Goal: Task Accomplishment & Management: Complete application form

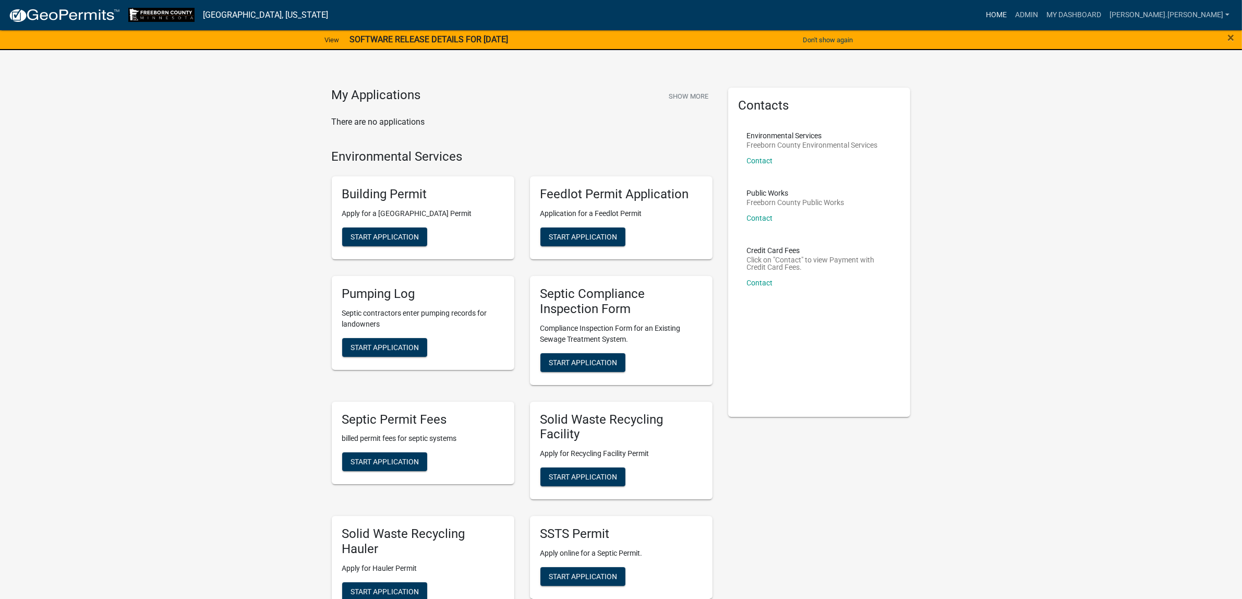
click at [1011, 15] on link "Home" at bounding box center [996, 15] width 29 height 20
click at [1043, 18] on link "Admin" at bounding box center [1026, 15] width 31 height 20
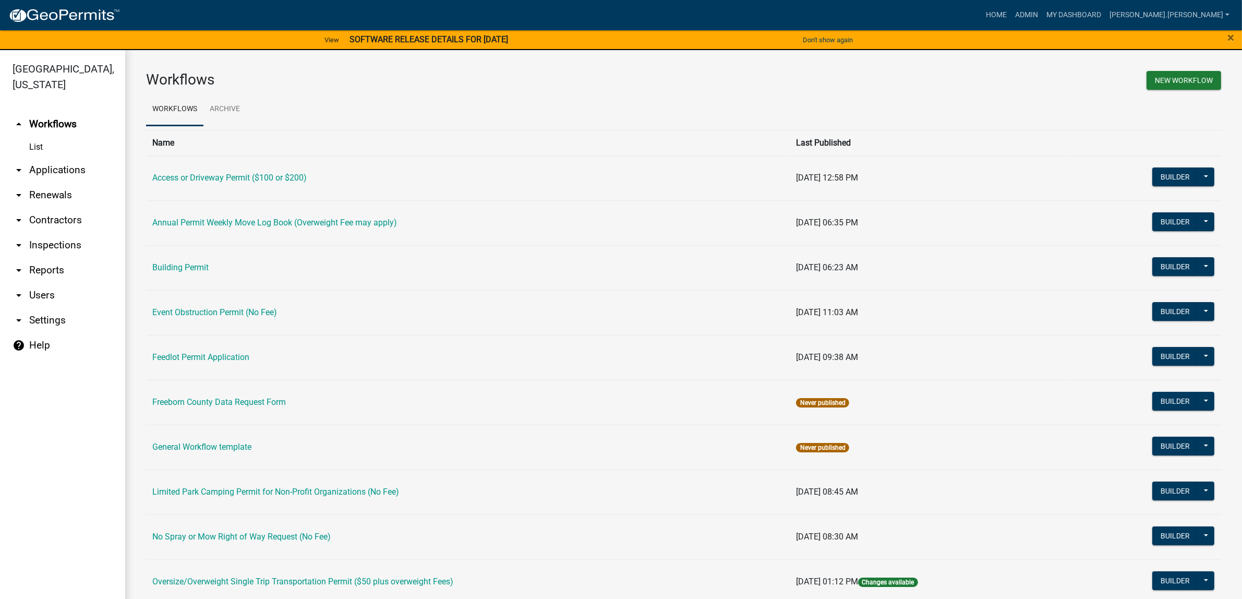
click at [19, 218] on icon "arrow_drop_down" at bounding box center [19, 220] width 13 height 13
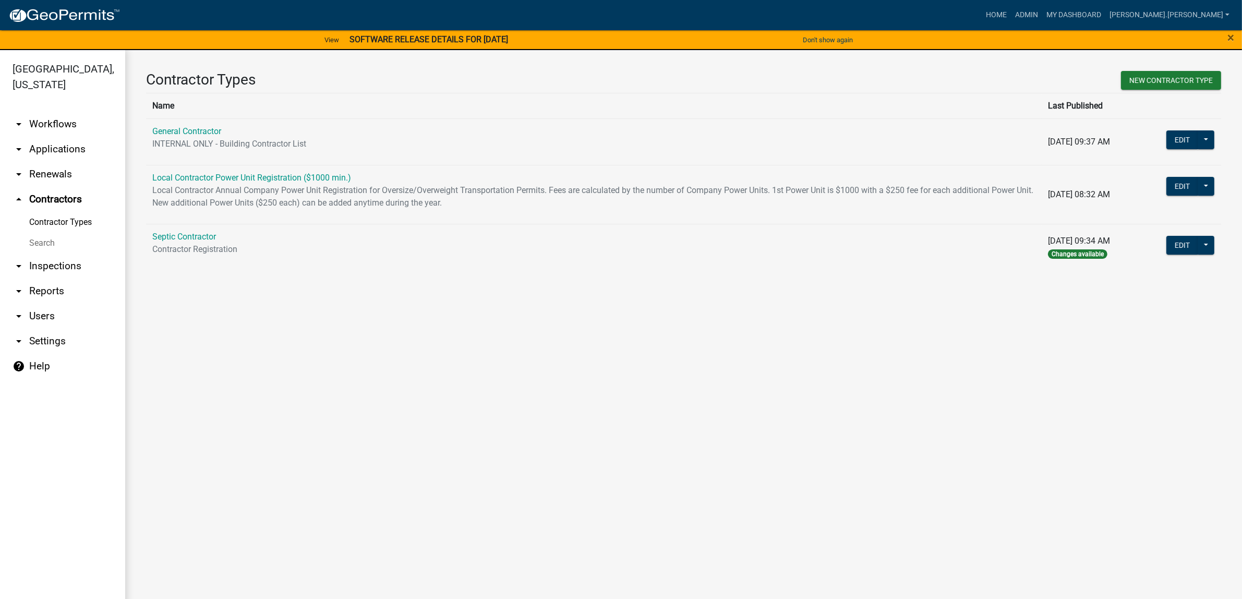
click at [15, 154] on icon "arrow_drop_down" at bounding box center [19, 149] width 13 height 13
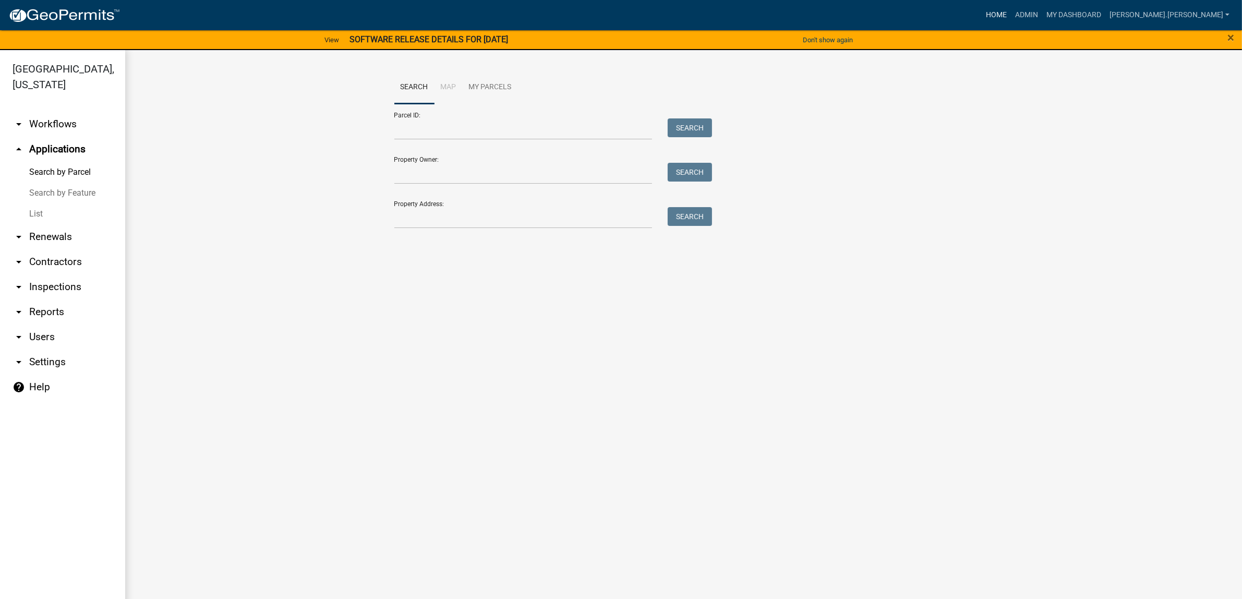
click at [1011, 22] on link "Home" at bounding box center [996, 15] width 29 height 20
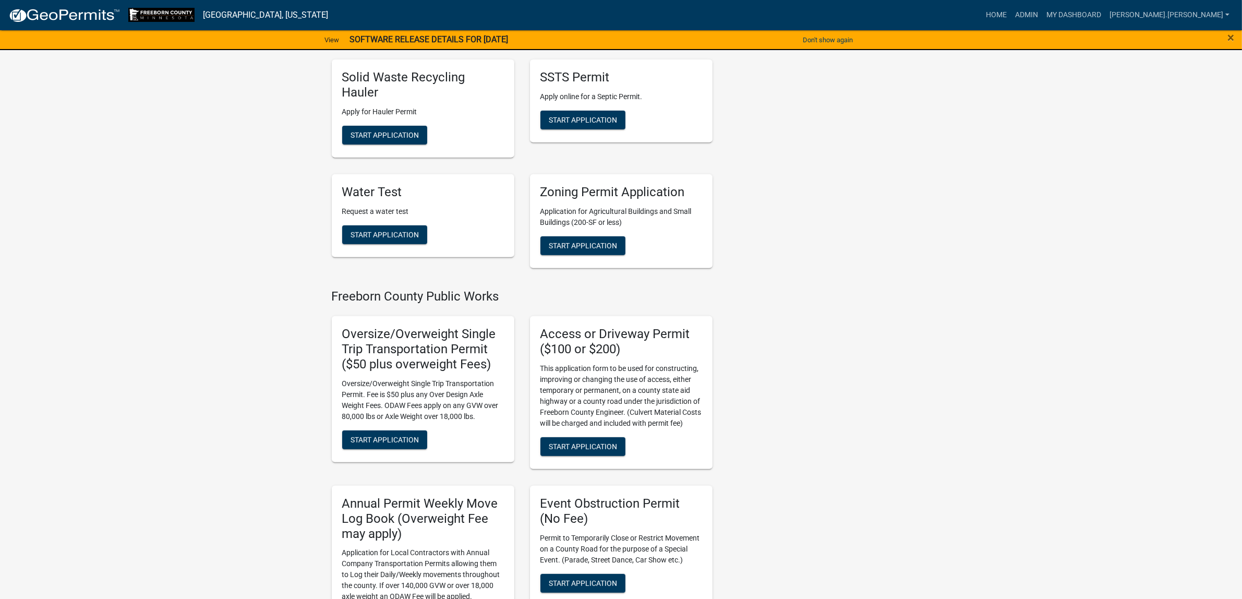
scroll to position [460, 0]
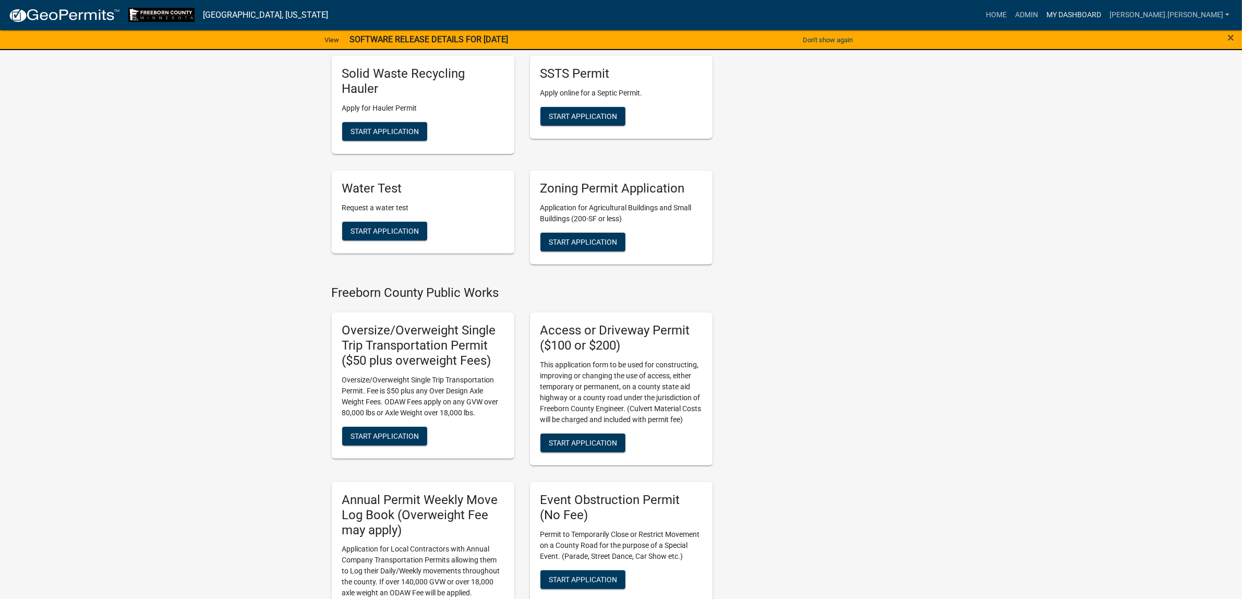
click at [1106, 13] on link "My Dashboard" at bounding box center [1074, 15] width 63 height 20
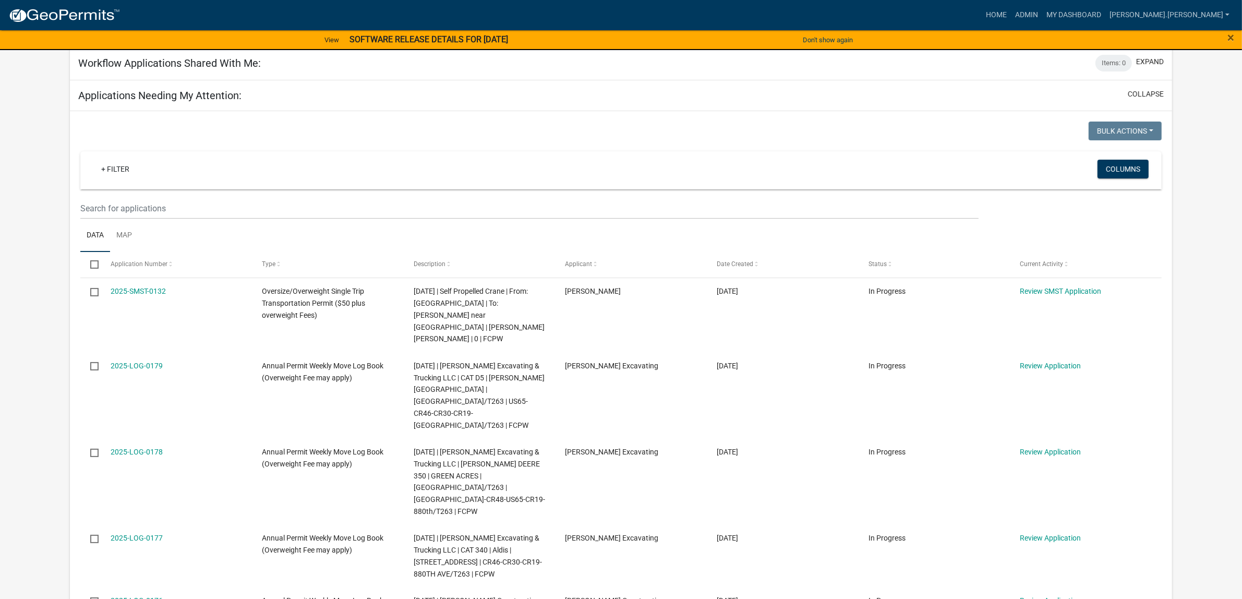
scroll to position [126, 0]
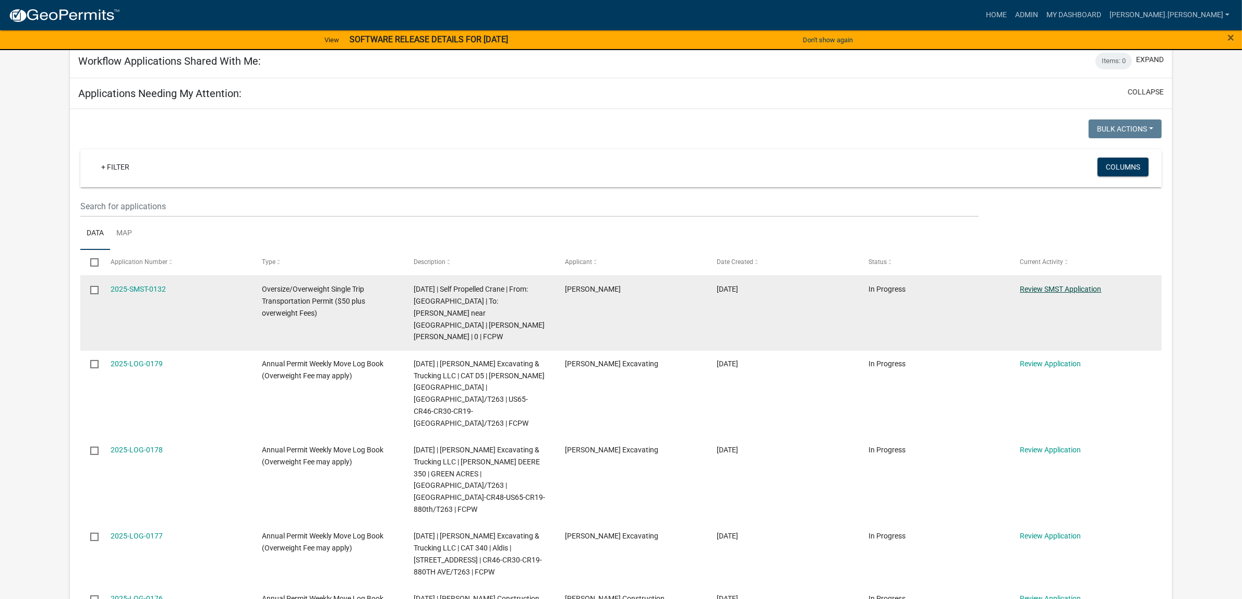
click at [1039, 290] on link "Review SMST Application" at bounding box center [1061, 289] width 81 height 8
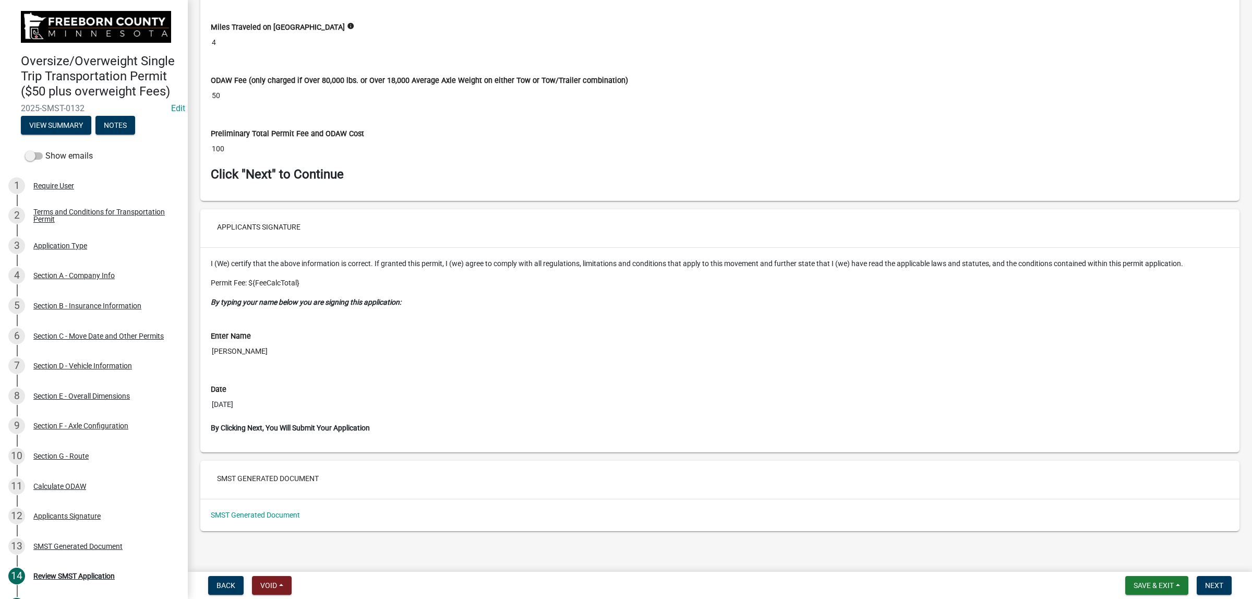
scroll to position [4820, 0]
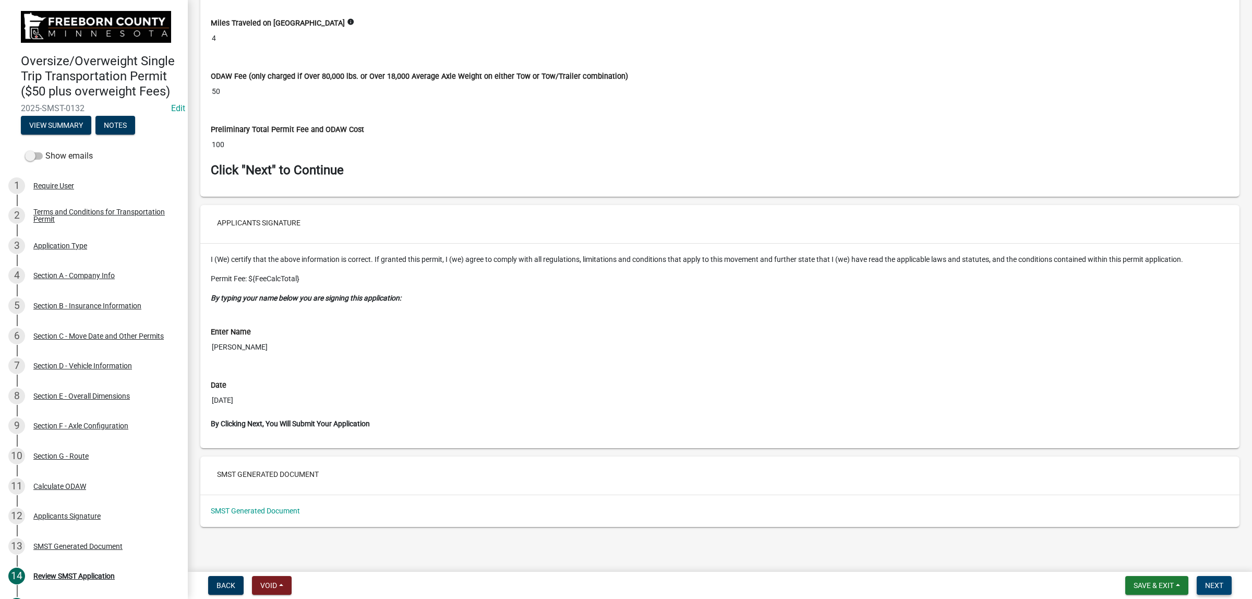
click at [1215, 586] on span "Next" at bounding box center [1214, 585] width 18 height 8
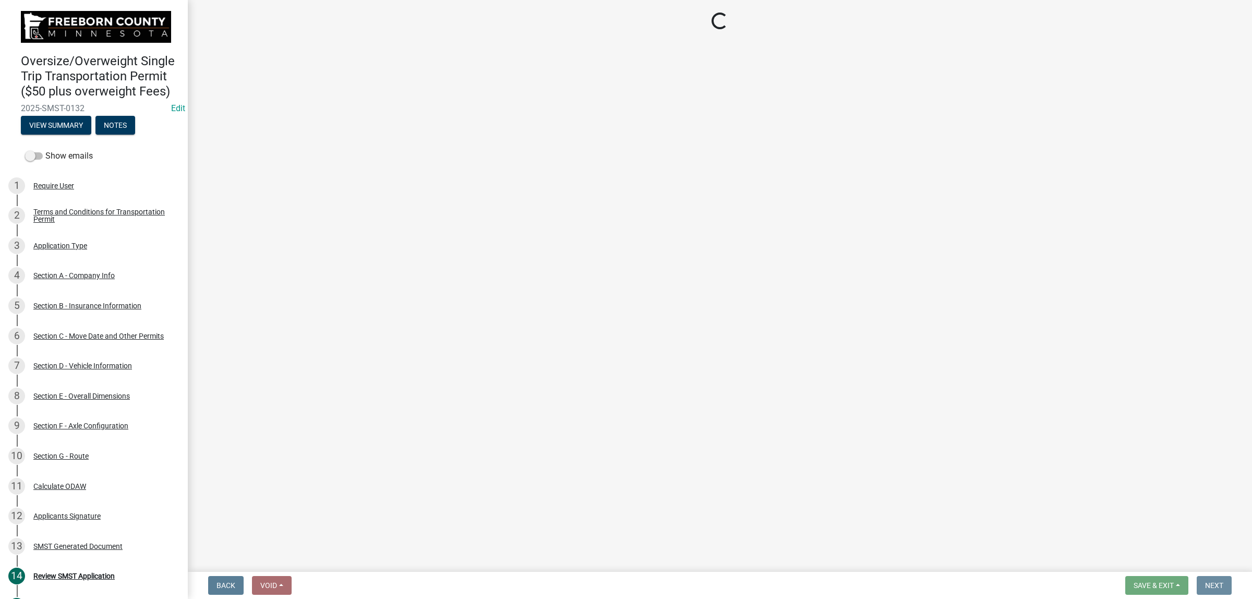
scroll to position [0, 0]
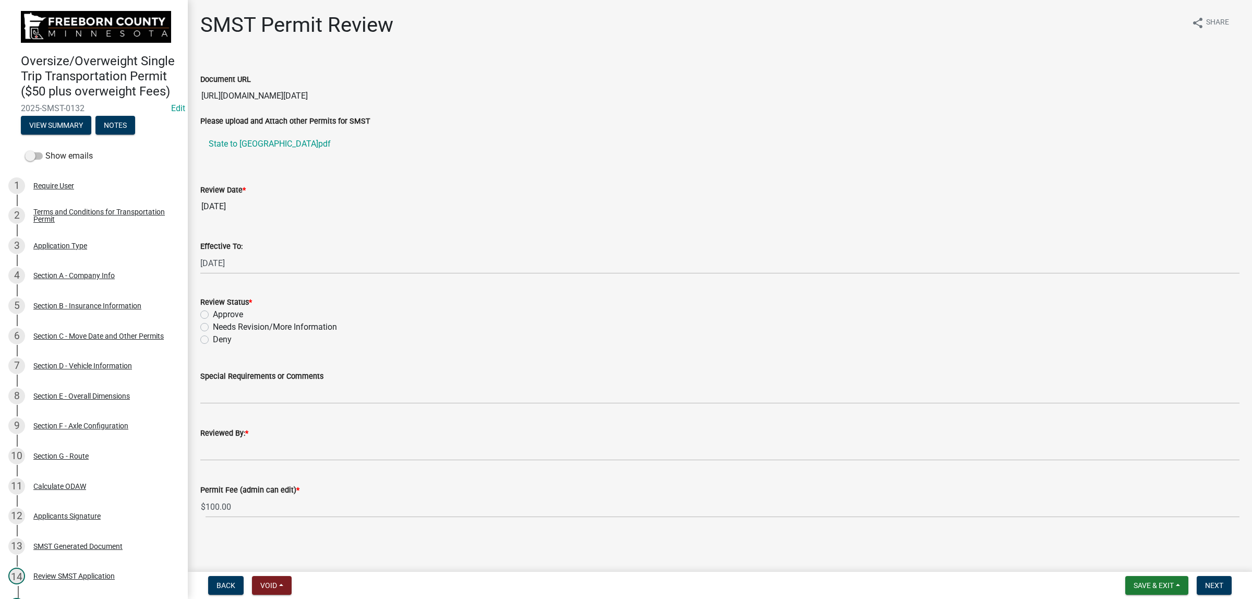
click at [213, 317] on label "Approve" at bounding box center [228, 314] width 30 height 13
click at [213, 315] on input "Approve" at bounding box center [216, 311] width 7 height 7
radio input "true"
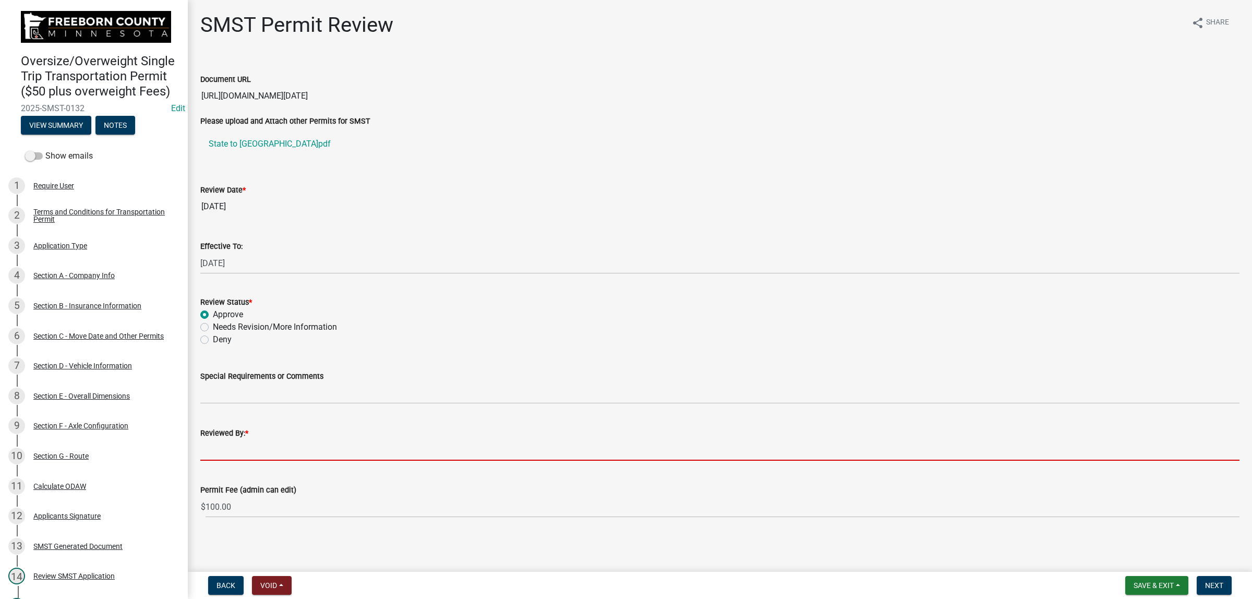
click at [212, 453] on input "Reviewed By: *" at bounding box center [719, 449] width 1039 height 21
type input "[PERSON_NAME]"
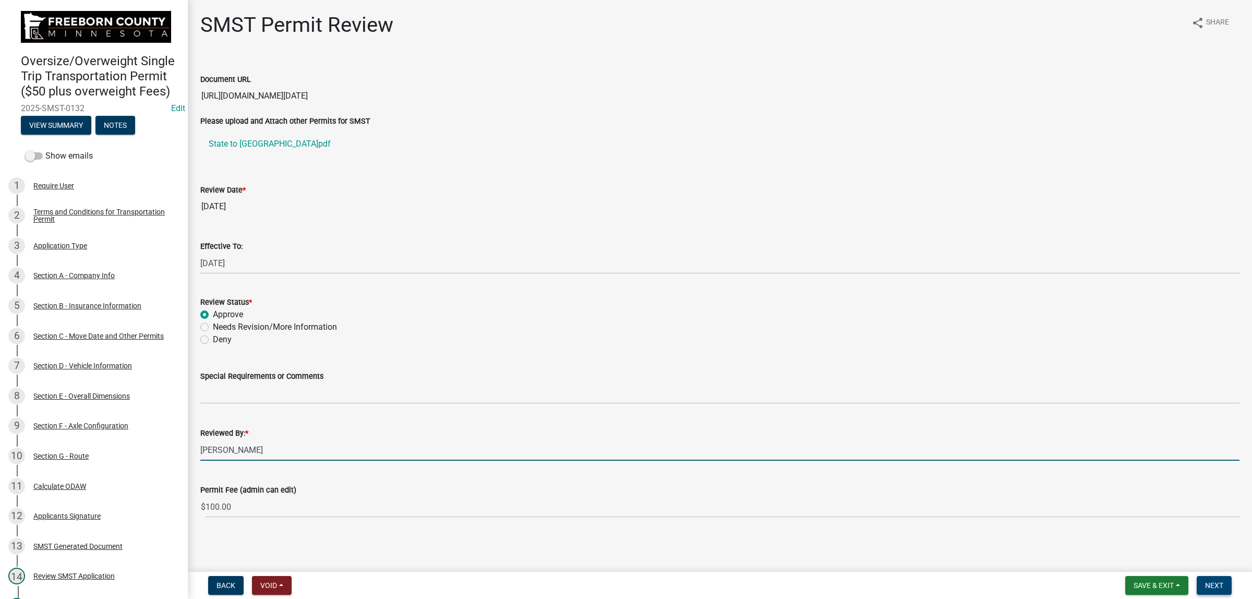
click at [1207, 583] on span "Next" at bounding box center [1214, 585] width 18 height 8
